Goal: Task Accomplishment & Management: Use online tool/utility

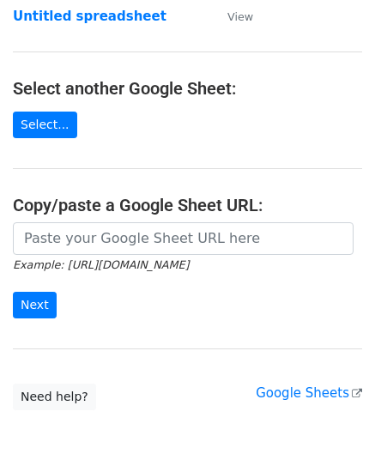
scroll to position [172, 0]
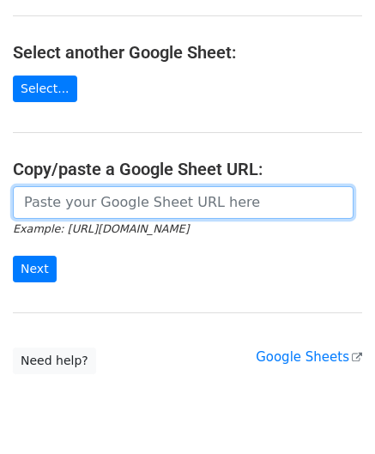
click at [82, 206] on input "url" at bounding box center [183, 202] width 341 height 33
paste input "[URL][DOMAIN_NAME]"
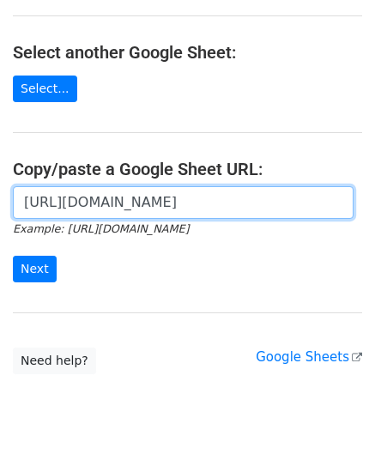
scroll to position [0, 382]
type input "[URL][DOMAIN_NAME]"
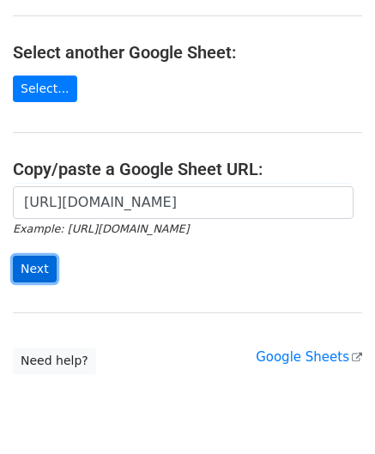
click at [39, 263] on input "Next" at bounding box center [35, 269] width 44 height 27
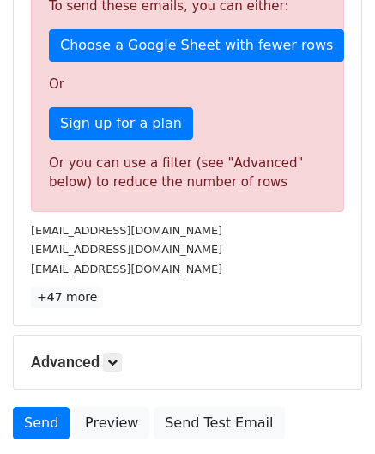
scroll to position [580, 0]
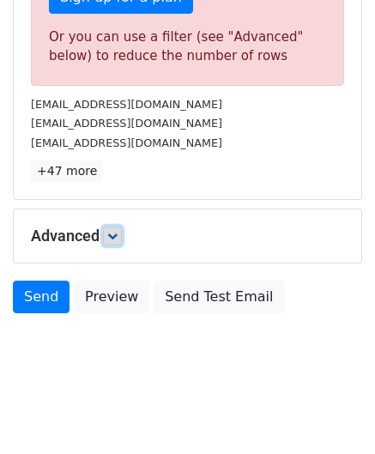
click at [116, 231] on icon at bounding box center [112, 236] width 10 height 10
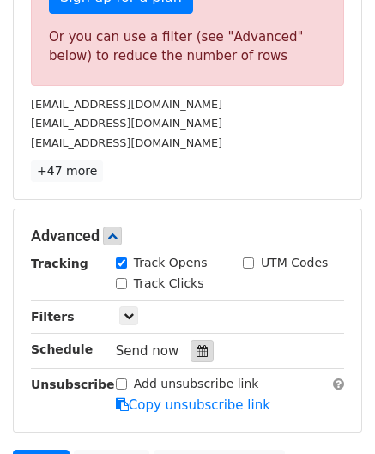
click at [196, 340] on div at bounding box center [202, 351] width 23 height 22
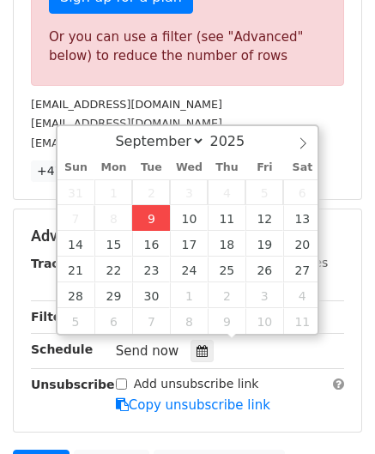
type input "2025-09-09 12:00"
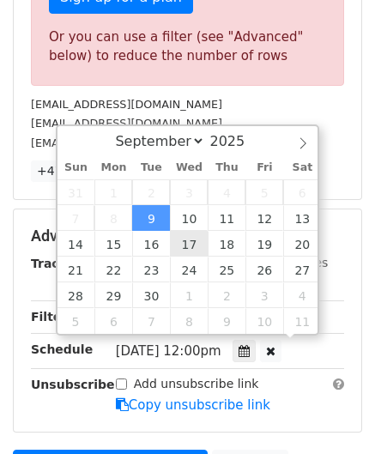
scroll to position [0, 0]
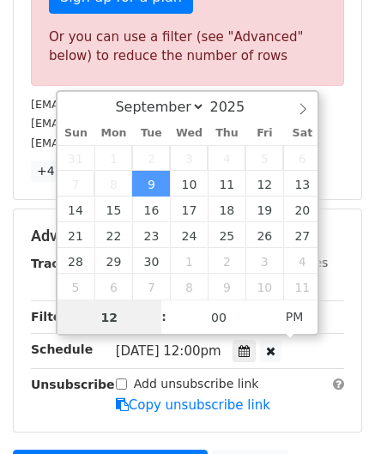
paste input "4"
type input "4"
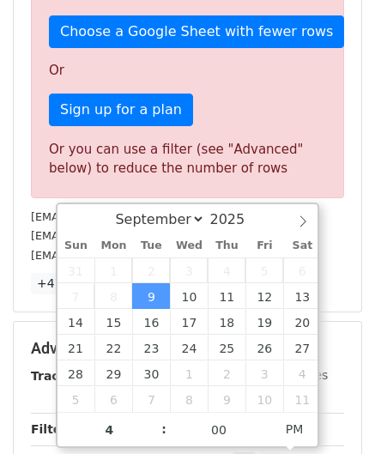
type input "2025-09-09 16:00"
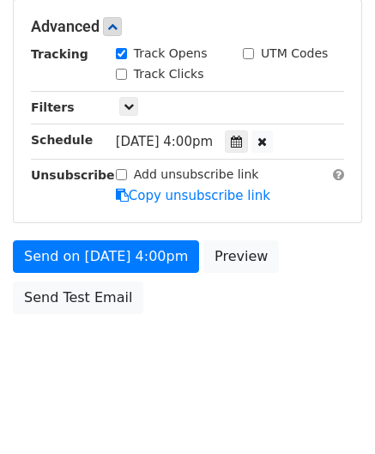
scroll to position [788, 0]
